Goal: Task Accomplishment & Management: Complete application form

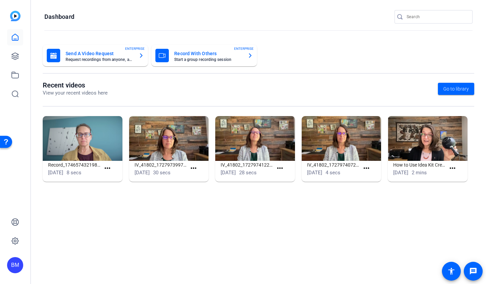
click at [427, 16] on input "Search" at bounding box center [437, 17] width 61 height 8
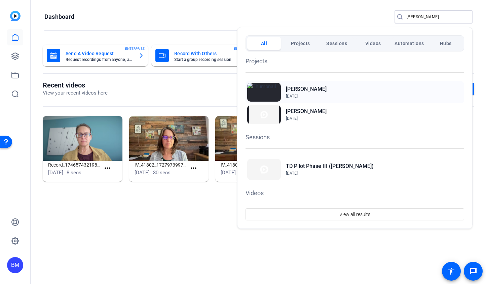
type input "mugavero"
click at [301, 88] on h2 "Mugavero TD" at bounding box center [306, 89] width 41 height 8
click at [299, 110] on h2 "[PERSON_NAME]" at bounding box center [306, 111] width 41 height 8
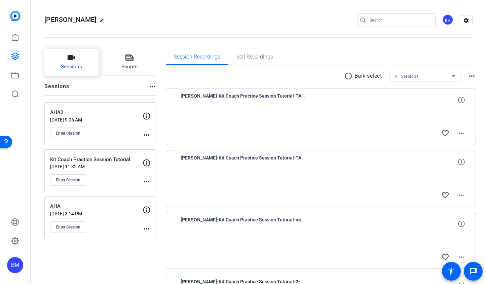
click at [66, 65] on span "Sessions" at bounding box center [71, 67] width 21 height 8
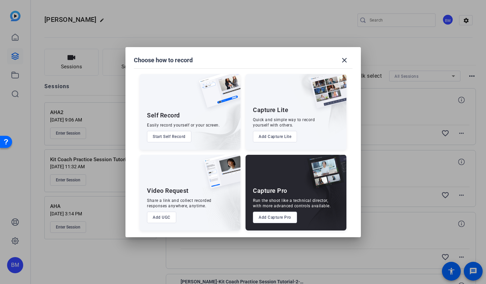
click at [161, 217] on button "Add UGC" at bounding box center [161, 217] width 29 height 11
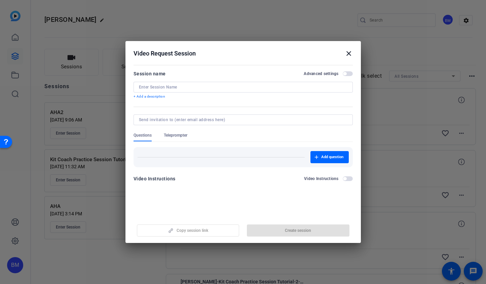
click at [185, 84] on input at bounding box center [243, 86] width 209 height 5
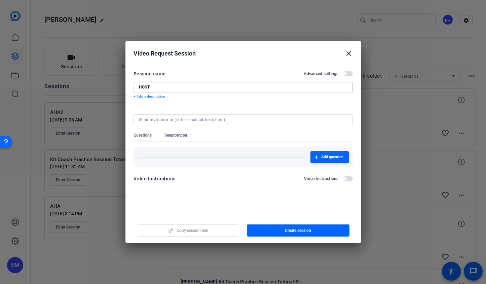
type input "HOST"
click at [164, 128] on div at bounding box center [243, 128] width 219 height 7
click at [171, 136] on span "Teleprompter" at bounding box center [176, 135] width 24 height 5
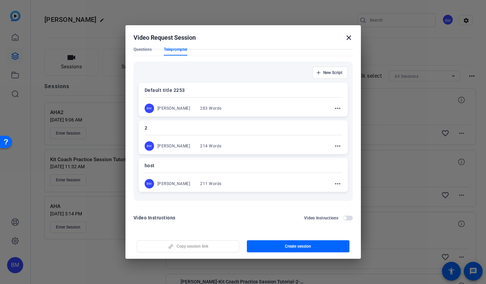
scroll to position [70, 0]
click at [334, 146] on mat-icon "more_horiz" at bounding box center [338, 146] width 8 height 8
click at [276, 146] on div at bounding box center [243, 142] width 486 height 284
click at [183, 148] on div "[PERSON_NAME]" at bounding box center [174, 146] width 33 height 5
click at [338, 144] on div "2 BM Betsy Mugavero 214 Words more_horiz" at bounding box center [243, 138] width 209 height 34
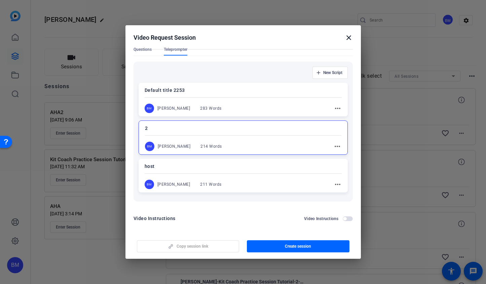
click at [334, 144] on mat-icon "more_horiz" at bounding box center [338, 146] width 8 height 8
click at [336, 154] on span "Edit" at bounding box center [348, 156] width 27 height 8
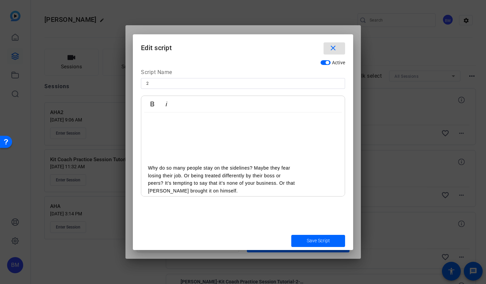
click at [234, 156] on p at bounding box center [243, 152] width 190 height 7
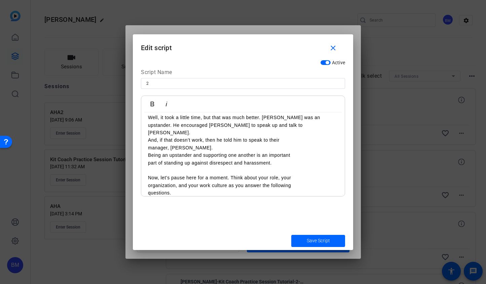
scroll to position [0, 0]
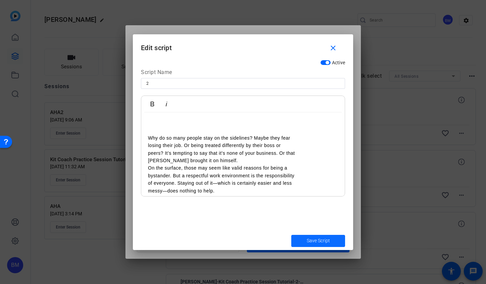
click at [331, 237] on span "submit" at bounding box center [319, 241] width 54 height 16
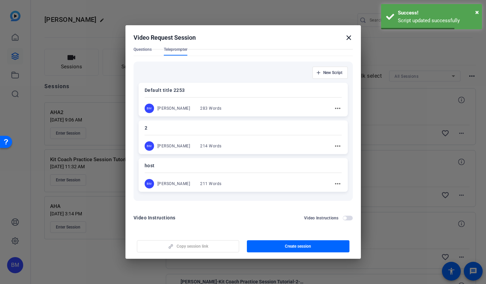
click at [335, 183] on mat-icon "more_horiz" at bounding box center [338, 184] width 8 height 8
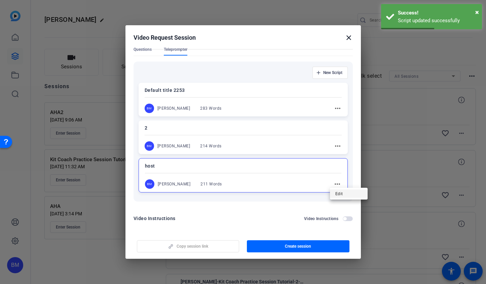
click at [339, 197] on span "Edit" at bounding box center [349, 194] width 27 height 8
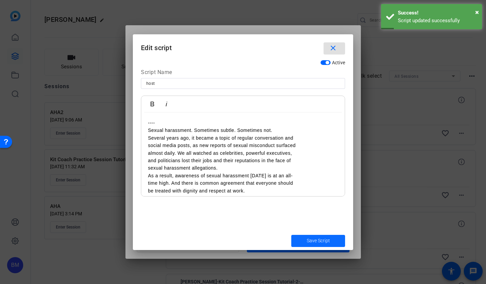
click at [333, 244] on span "submit" at bounding box center [319, 241] width 54 height 16
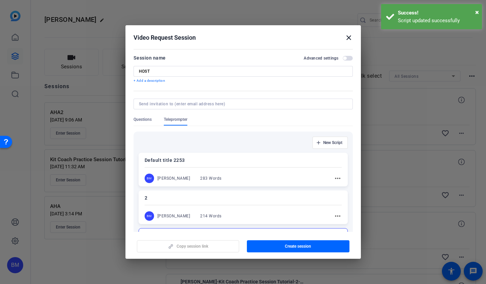
click at [343, 58] on span "button" at bounding box center [344, 58] width 3 height 3
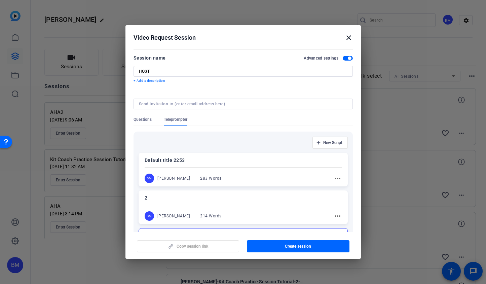
click at [236, 101] on input at bounding box center [242, 103] width 206 height 5
type input "betsy@ideadecanter.com"
click at [303, 254] on span "button" at bounding box center [298, 246] width 103 height 16
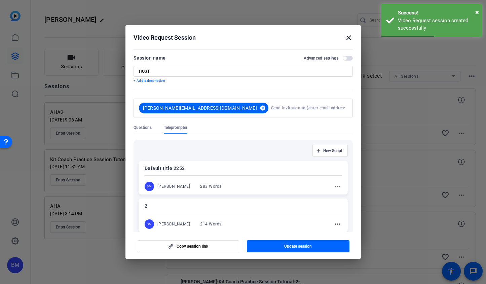
click at [257, 108] on mat-icon "cancel" at bounding box center [262, 108] width 11 height 6
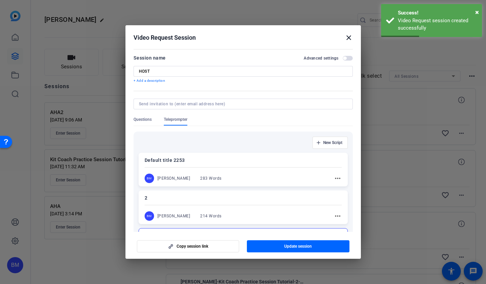
click at [205, 105] on input at bounding box center [242, 103] width 206 height 5
type input "n"
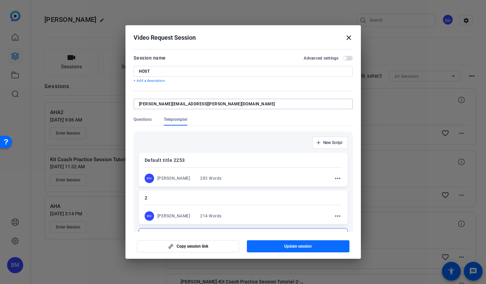
type input "[PERSON_NAME][EMAIL_ADDRESS][PERSON_NAME][DOMAIN_NAME]"
click at [299, 244] on span "Update session" at bounding box center [298, 246] width 28 height 5
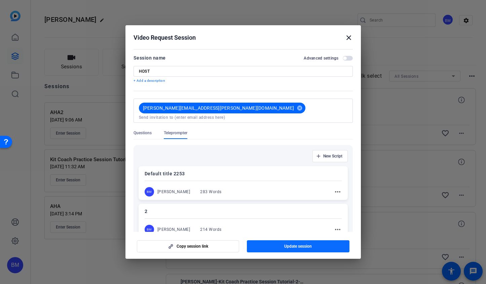
click at [286, 245] on span "Update session" at bounding box center [298, 246] width 28 height 5
click at [348, 37] on mat-icon "close" at bounding box center [349, 38] width 8 height 8
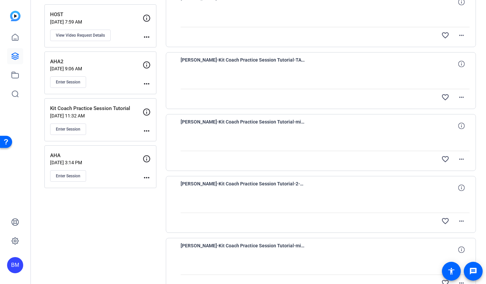
scroll to position [129, 0]
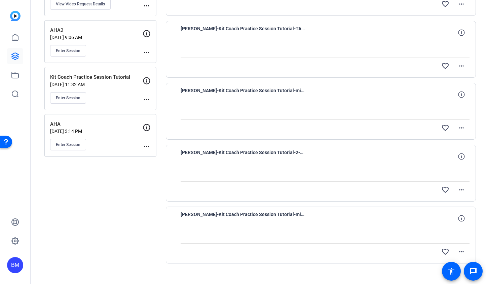
click at [78, 125] on p "AHA" at bounding box center [96, 125] width 93 height 8
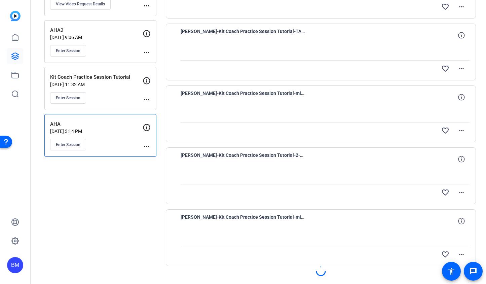
scroll to position [10, 0]
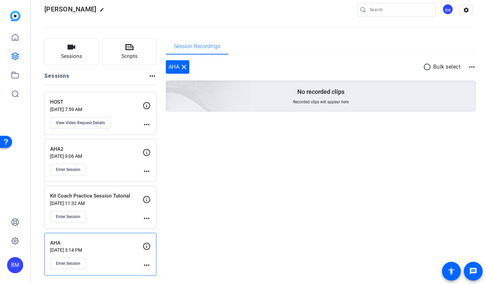
click at [87, 150] on p "AHA2" at bounding box center [96, 149] width 93 height 8
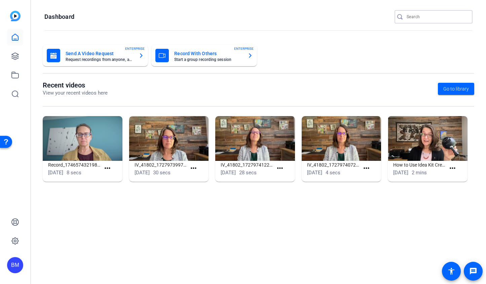
click at [434, 16] on input "Search" at bounding box center [437, 17] width 61 height 8
type input "mugavero"
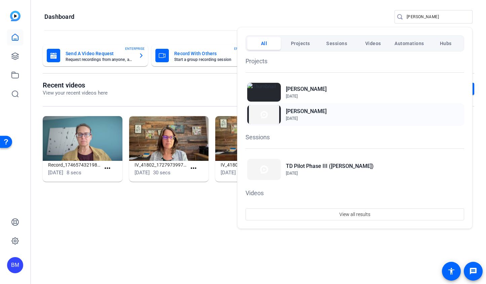
click at [294, 114] on h2 "[PERSON_NAME]" at bounding box center [306, 111] width 41 height 8
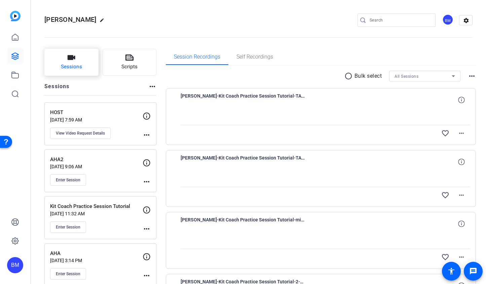
click at [78, 65] on span "Sessions" at bounding box center [71, 67] width 21 height 8
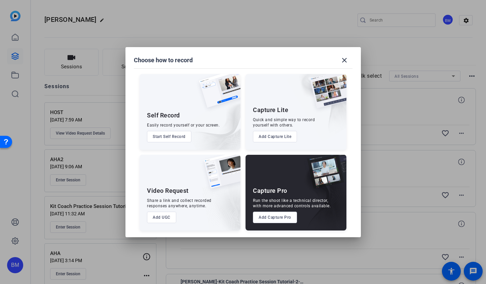
click at [163, 214] on button "Add UGC" at bounding box center [161, 217] width 29 height 11
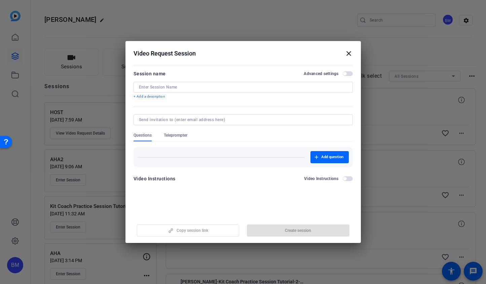
click at [220, 83] on div at bounding box center [243, 87] width 209 height 11
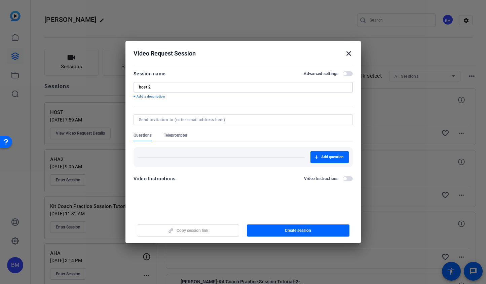
type input "host 2"
click at [206, 124] on div at bounding box center [243, 119] width 209 height 11
type input "[PERSON_NAME][EMAIL_ADDRESS][PERSON_NAME][DOMAIN_NAME]"
click at [172, 135] on form "Session name Advanced settings host 2 + Add a description Questions Teleprompte…" at bounding box center [243, 128] width 219 height 117
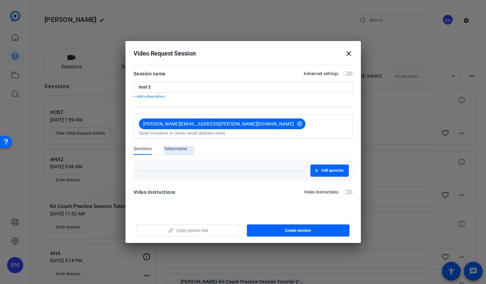
click at [184, 146] on span "Teleprompter" at bounding box center [176, 148] width 24 height 5
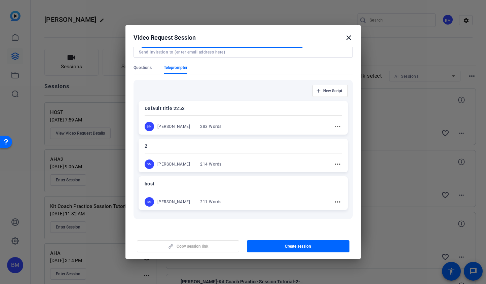
scroll to position [67, 0]
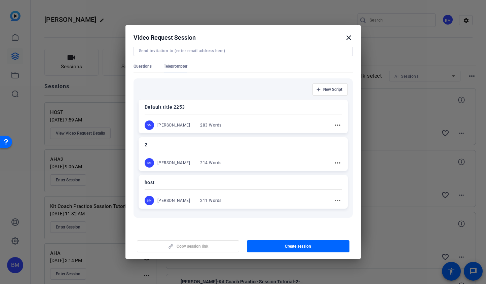
click at [174, 160] on div "[PERSON_NAME]" at bounding box center [174, 162] width 33 height 5
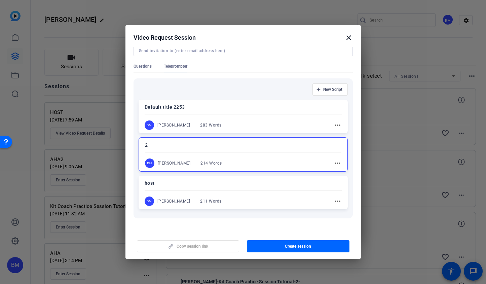
click at [273, 198] on div "BM [PERSON_NAME] 211 Words more_horiz" at bounding box center [243, 201] width 197 height 9
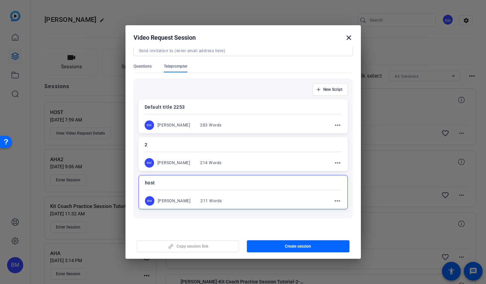
click at [260, 158] on div "BM [PERSON_NAME] 214 Words more_horiz" at bounding box center [243, 162] width 197 height 9
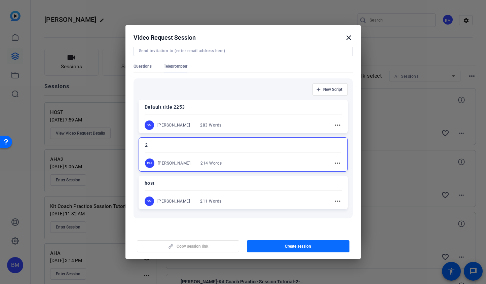
click at [281, 247] on span "button" at bounding box center [298, 246] width 103 height 16
